Goal: Transaction & Acquisition: Purchase product/service

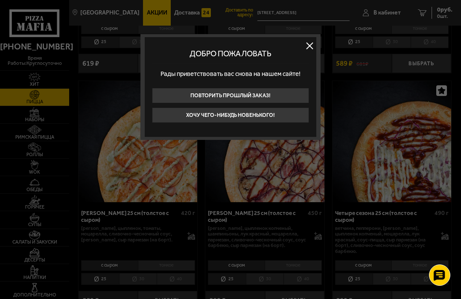
click at [262, 112] on button "Хочу чего-нибудь новенького!" at bounding box center [230, 115] width 157 height 15
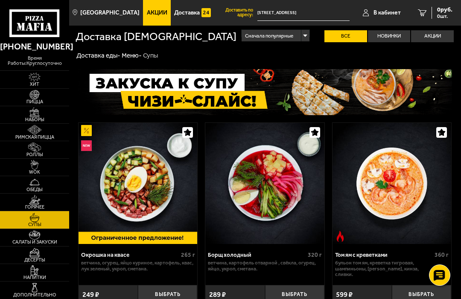
click at [29, 100] on img at bounding box center [34, 95] width 18 height 10
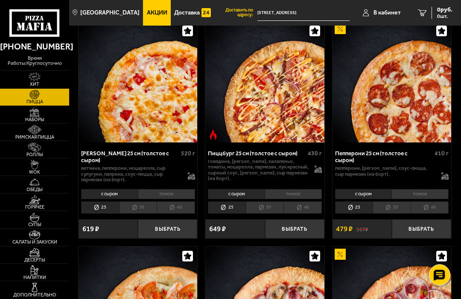
scroll to position [999, 0]
click at [28, 240] on img at bounding box center [34, 235] width 18 height 10
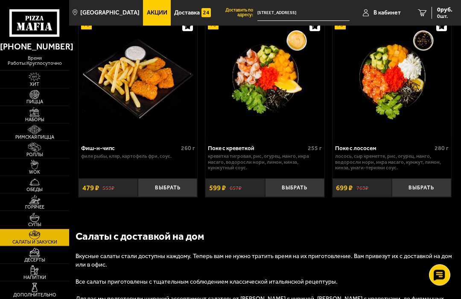
scroll to position [884, 0]
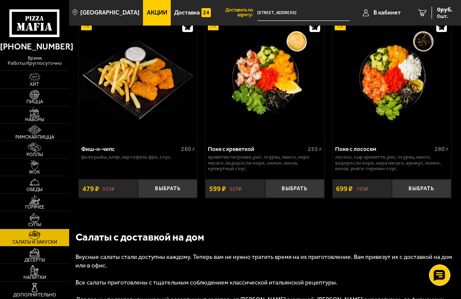
click at [296, 183] on button "Выбрать" at bounding box center [294, 188] width 59 height 19
click at [36, 293] on img at bounding box center [34, 288] width 18 height 10
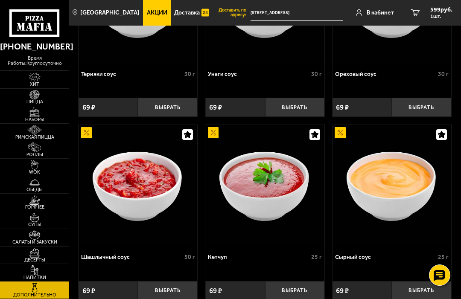
scroll to position [677, 0]
click at [298, 107] on button "Выбрать" at bounding box center [294, 107] width 59 height 19
click at [36, 258] on img at bounding box center [34, 253] width 18 height 10
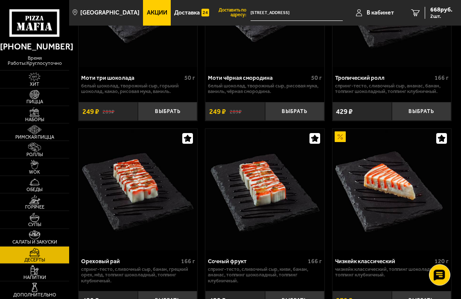
scroll to position [307, 0]
click at [291, 297] on button "Выбрать" at bounding box center [294, 300] width 59 height 19
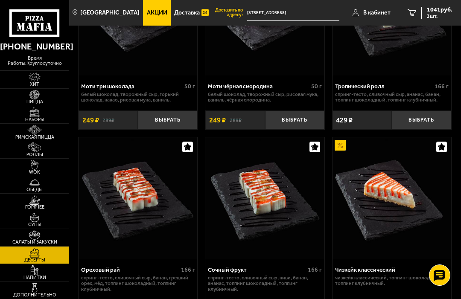
scroll to position [298, 0]
click at [41, 152] on img at bounding box center [34, 148] width 18 height 10
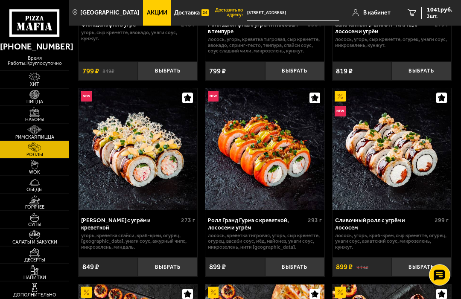
scroll to position [569, 0]
click at [49, 210] on span "Горячее" at bounding box center [34, 207] width 69 height 5
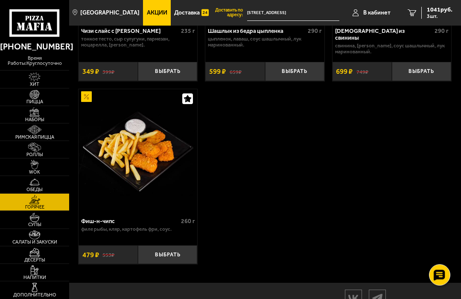
scroll to position [1004, 0]
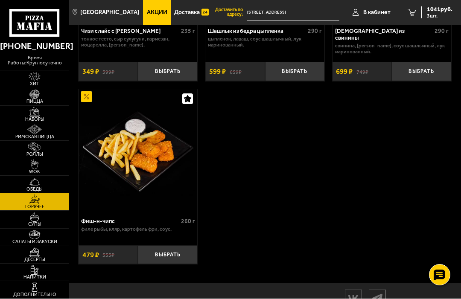
click at [44, 187] on img at bounding box center [34, 183] width 18 height 10
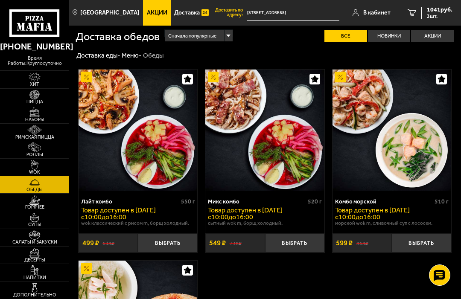
click at [43, 240] on img at bounding box center [34, 235] width 18 height 10
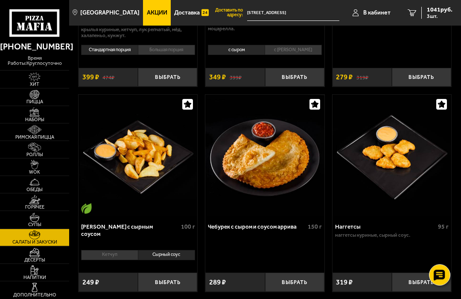
scroll to position [606, 0]
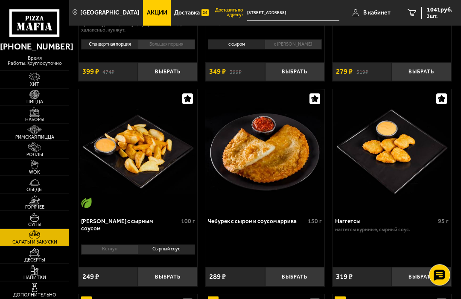
click at [172, 247] on li "Сырный соус" at bounding box center [166, 250] width 57 height 10
click at [175, 273] on button "Выбрать" at bounding box center [167, 277] width 59 height 19
click at [189, 274] on button "+" at bounding box center [188, 276] width 20 height 19
click at [43, 205] on img at bounding box center [34, 200] width 18 height 10
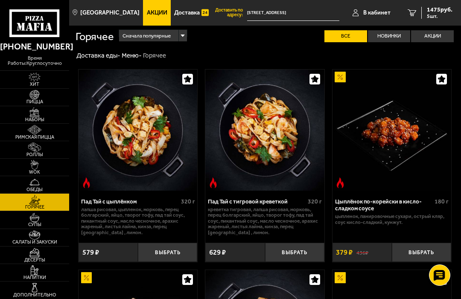
click at [421, 252] on button "Выбрать" at bounding box center [421, 252] width 59 height 19
click at [438, 9] on span "1854 руб." at bounding box center [440, 10] width 26 height 6
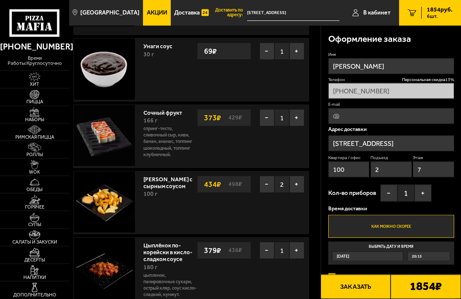
scroll to position [109, 0]
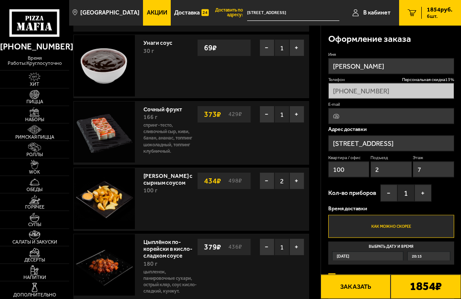
click at [414, 186] on button "+" at bounding box center [422, 193] width 17 height 17
click at [414, 191] on button "+" at bounding box center [422, 193] width 17 height 17
click at [434, 294] on b "1854 ₽" at bounding box center [426, 287] width 32 height 13
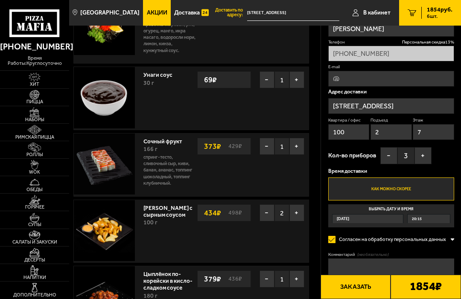
scroll to position [85, 0]
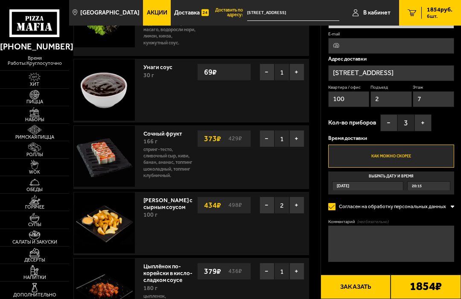
click at [354, 299] on button "Заказать" at bounding box center [355, 287] width 70 height 24
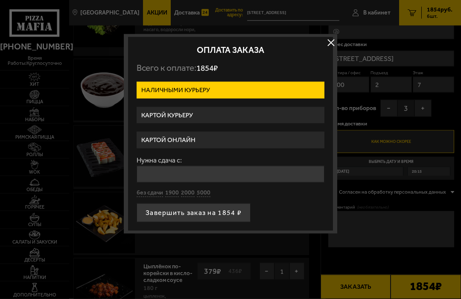
click at [355, 291] on div at bounding box center [230, 149] width 461 height 299
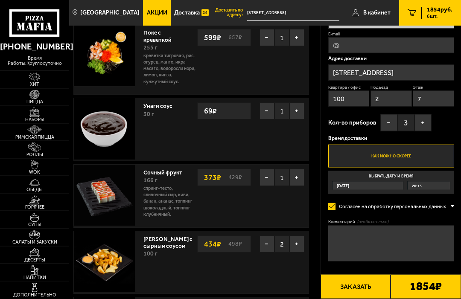
scroll to position [54, 0]
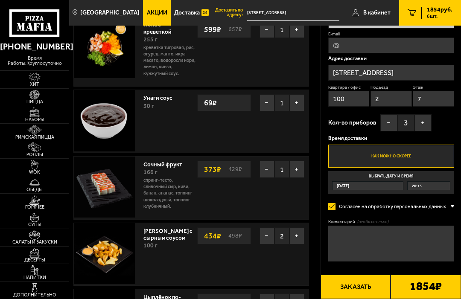
click at [352, 299] on button "Заказать" at bounding box center [355, 287] width 70 height 24
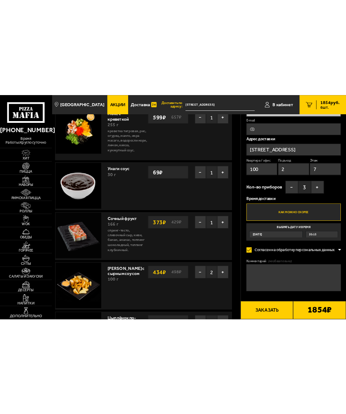
scroll to position [0, 0]
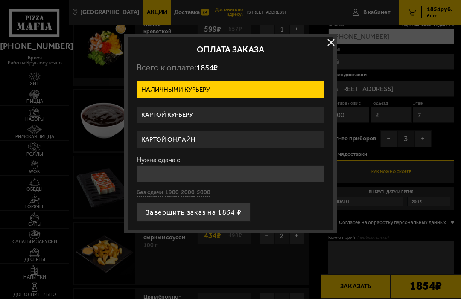
click at [148, 195] on button "без сдачи" at bounding box center [150, 193] width 26 height 8
type input "0"
click at [208, 210] on button "Завершить заказ на 1854 ₽" at bounding box center [194, 213] width 114 height 19
